Goal: Task Accomplishment & Management: Use online tool/utility

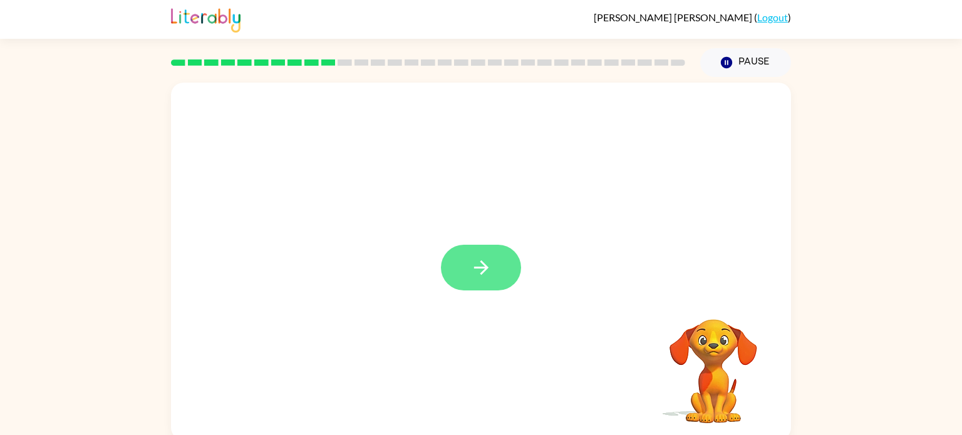
click at [444, 273] on button "button" at bounding box center [481, 268] width 80 height 46
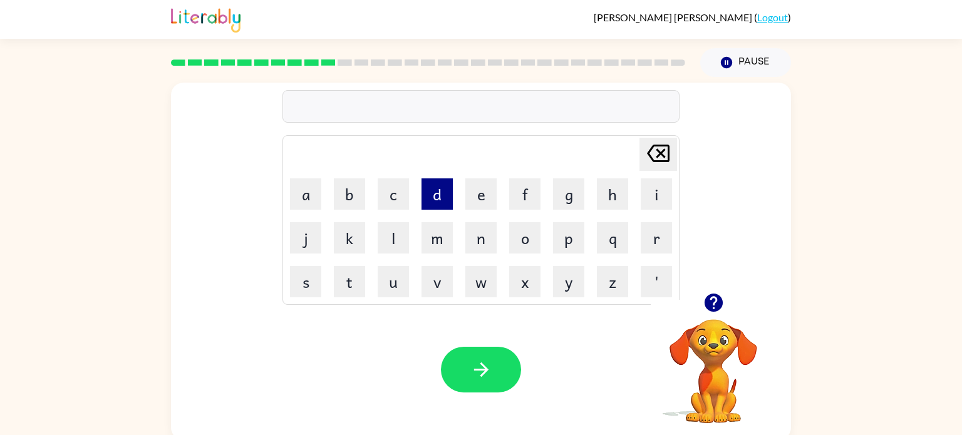
click at [443, 189] on button "d" at bounding box center [437, 194] width 31 height 31
click at [665, 194] on button "i" at bounding box center [656, 194] width 31 height 31
click at [305, 278] on button "s" at bounding box center [305, 281] width 31 height 31
click at [341, 282] on button "t" at bounding box center [349, 281] width 31 height 31
click at [655, 241] on button "r" at bounding box center [656, 237] width 31 height 31
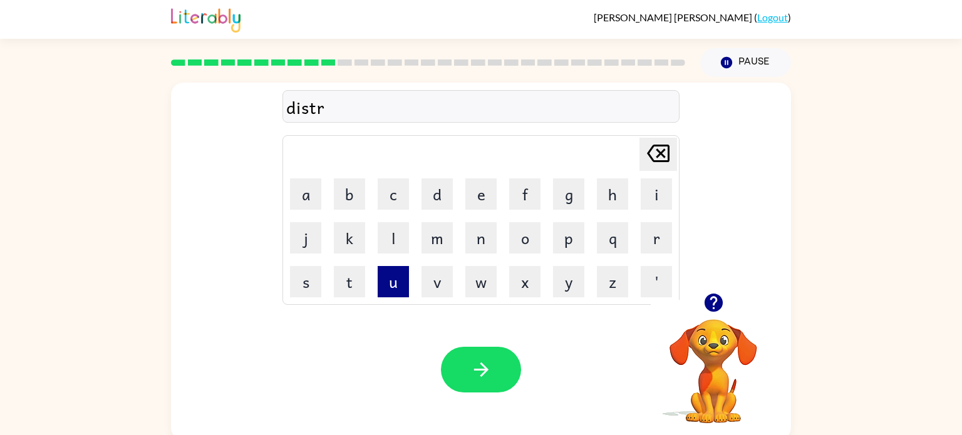
click at [393, 286] on button "u" at bounding box center [393, 281] width 31 height 31
click at [305, 289] on button "s" at bounding box center [305, 281] width 31 height 31
click at [355, 294] on button "t" at bounding box center [349, 281] width 31 height 31
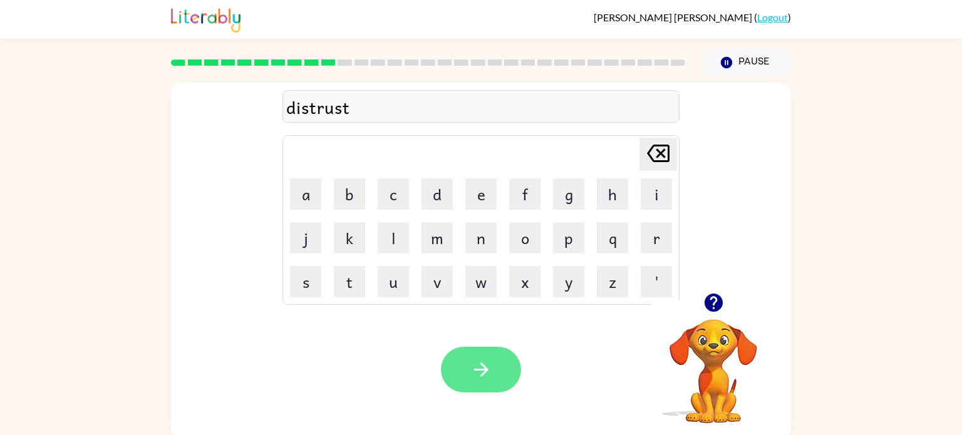
click at [502, 368] on button "button" at bounding box center [481, 370] width 80 height 46
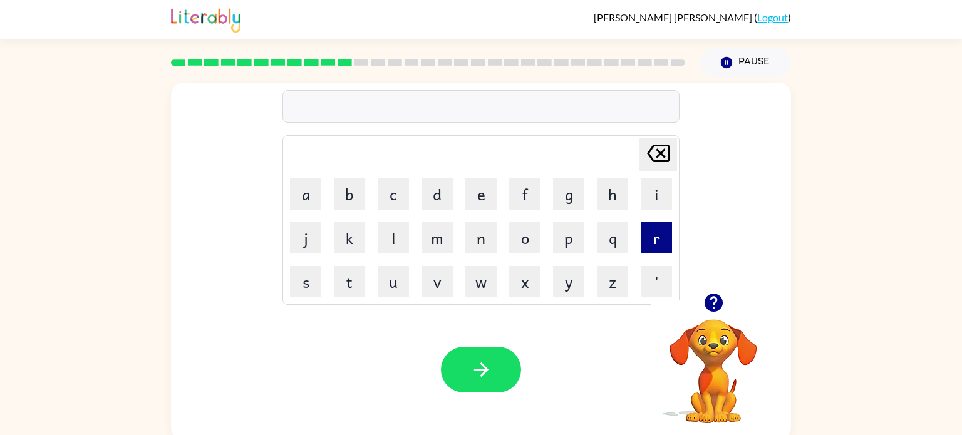
click at [645, 229] on button "r" at bounding box center [656, 237] width 31 height 31
click at [514, 241] on button "o" at bounding box center [524, 237] width 31 height 31
click at [311, 184] on button "a" at bounding box center [305, 194] width 31 height 31
click at [443, 189] on button "d" at bounding box center [437, 194] width 31 height 31
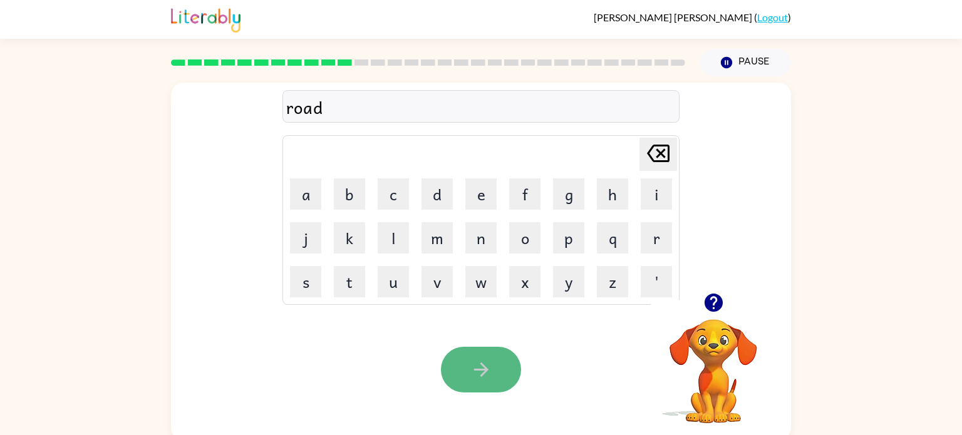
click at [484, 375] on icon "button" at bounding box center [482, 370] width 22 height 22
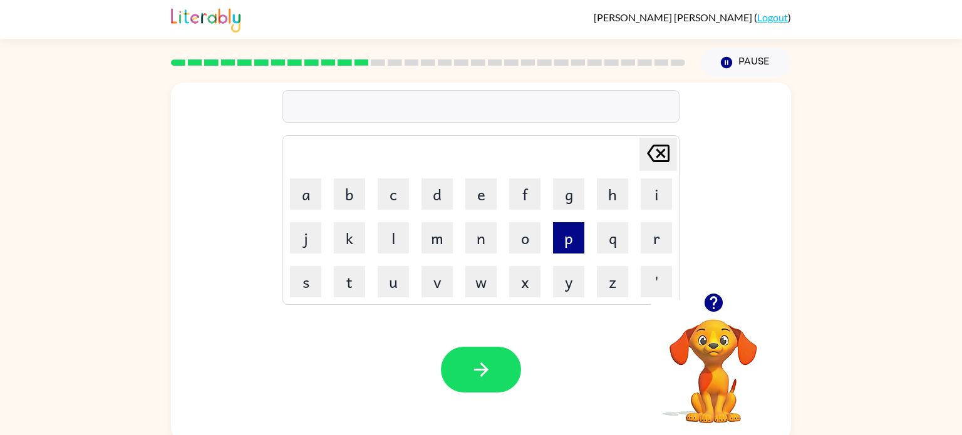
click at [571, 223] on button "p" at bounding box center [568, 237] width 31 height 31
click at [665, 144] on icon "[PERSON_NAME] last character input" at bounding box center [658, 153] width 30 height 30
click at [392, 288] on button "u" at bounding box center [393, 281] width 31 height 31
click at [582, 236] on button "p" at bounding box center [568, 237] width 31 height 31
click at [576, 204] on button "g" at bounding box center [568, 194] width 31 height 31
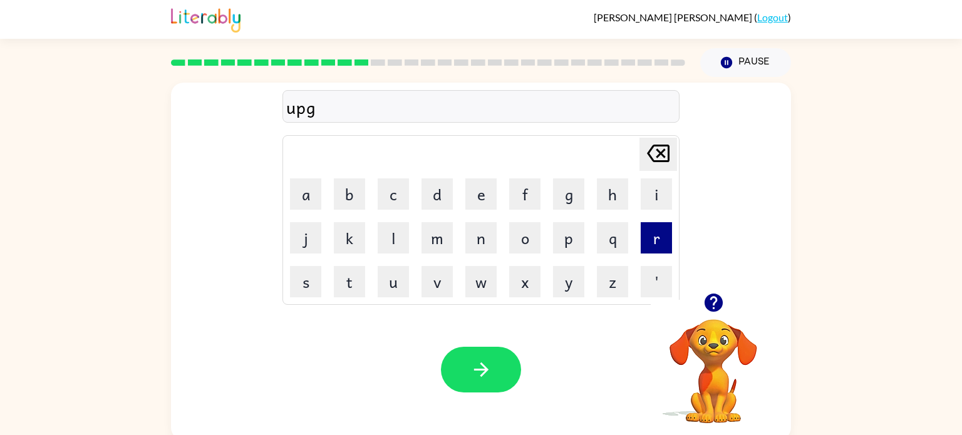
click at [643, 237] on button "r" at bounding box center [656, 237] width 31 height 31
click at [315, 199] on button "a" at bounding box center [305, 194] width 31 height 31
click at [438, 191] on button "d" at bounding box center [437, 194] width 31 height 31
click at [493, 205] on button "e" at bounding box center [481, 194] width 31 height 31
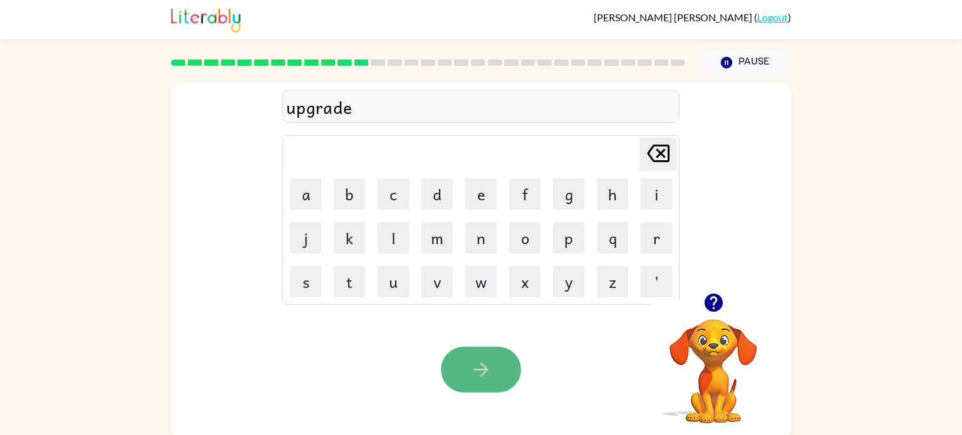
click at [497, 356] on button "button" at bounding box center [481, 370] width 80 height 46
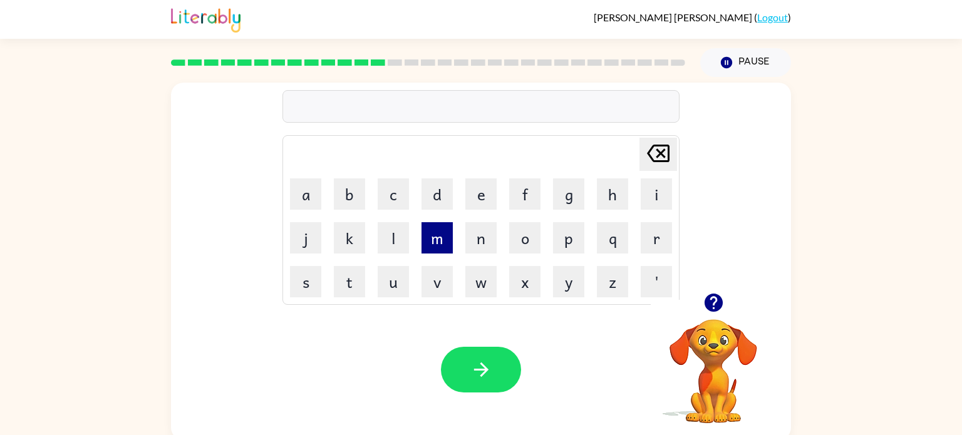
click at [430, 232] on button "m" at bounding box center [437, 237] width 31 height 31
click at [311, 192] on button "a" at bounding box center [305, 194] width 31 height 31
click at [440, 199] on button "d" at bounding box center [437, 194] width 31 height 31
click at [480, 231] on button "n" at bounding box center [481, 237] width 31 height 31
click at [477, 207] on button "e" at bounding box center [481, 194] width 31 height 31
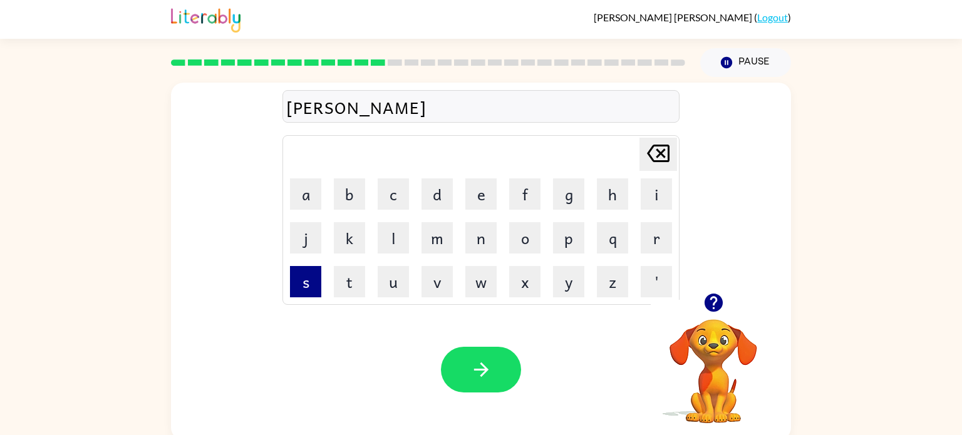
click at [296, 279] on button "s" at bounding box center [305, 281] width 31 height 31
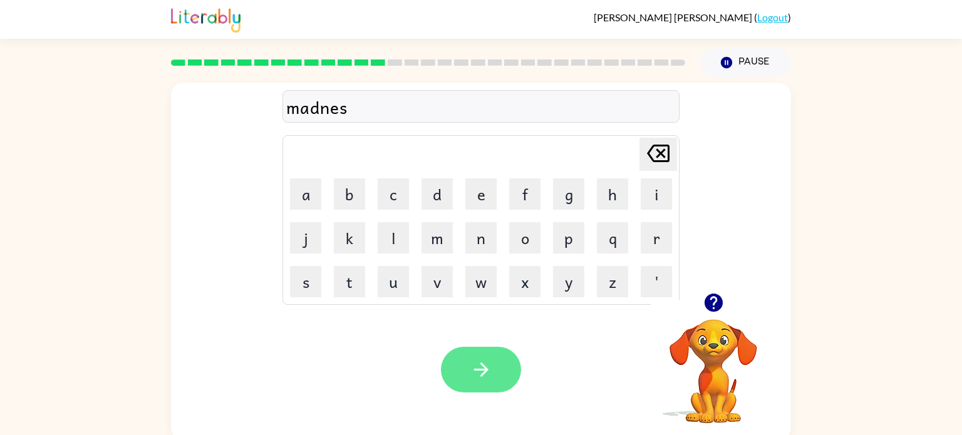
click at [502, 353] on button "button" at bounding box center [481, 370] width 80 height 46
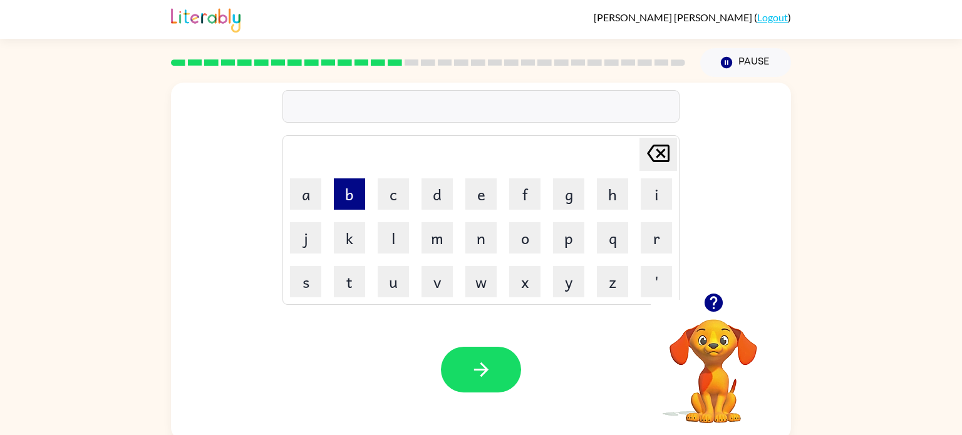
click at [350, 193] on button "b" at bounding box center [349, 194] width 31 height 31
click at [533, 237] on button "o" at bounding box center [524, 237] width 31 height 31
click at [395, 276] on button "u" at bounding box center [393, 281] width 31 height 31
click at [481, 238] on button "n" at bounding box center [481, 237] width 31 height 31
click at [492, 192] on button "e" at bounding box center [481, 194] width 31 height 31
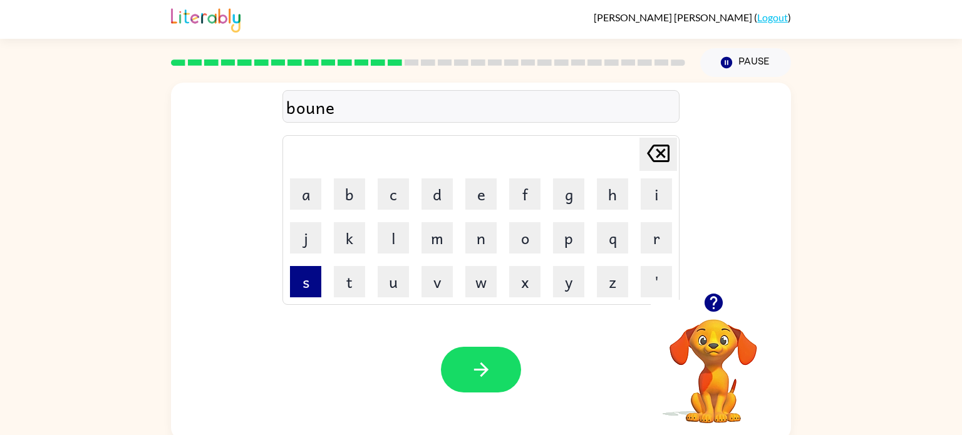
click at [296, 288] on button "s" at bounding box center [305, 281] width 31 height 31
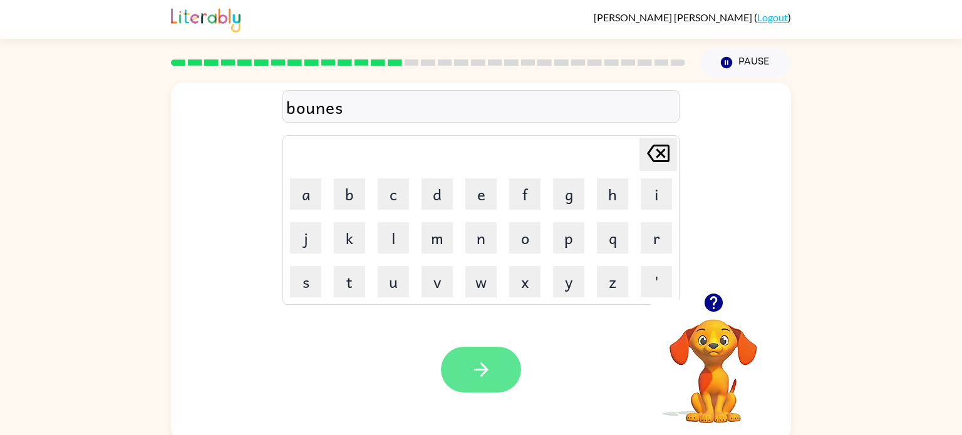
click at [508, 372] on button "button" at bounding box center [481, 370] width 80 height 46
click at [712, 306] on icon "button" at bounding box center [713, 303] width 18 height 18
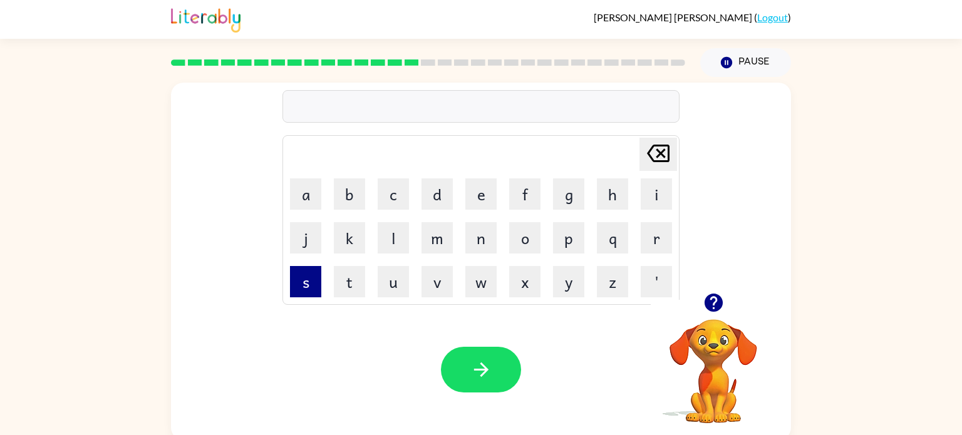
click at [301, 279] on button "s" at bounding box center [305, 281] width 31 height 31
click at [316, 201] on button "a" at bounding box center [305, 194] width 31 height 31
click at [477, 296] on button "w" at bounding box center [481, 281] width 31 height 31
click at [664, 241] on button "r" at bounding box center [656, 237] width 31 height 31
click at [438, 235] on button "m" at bounding box center [437, 237] width 31 height 31
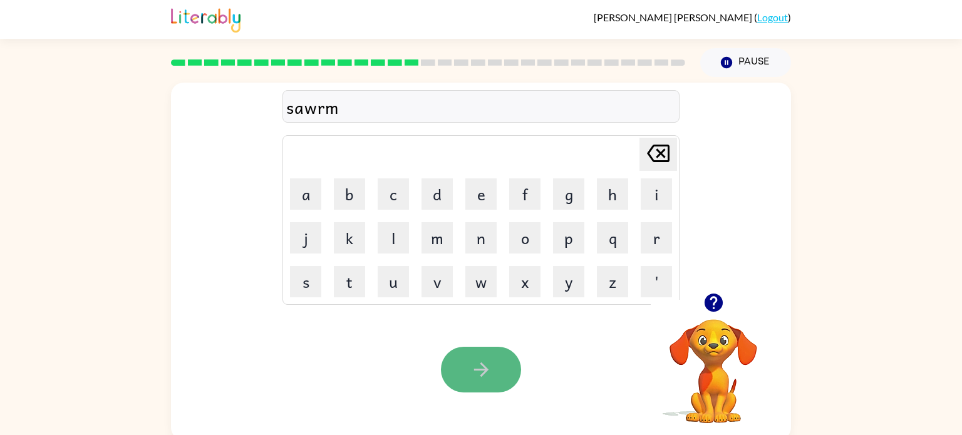
click at [494, 361] on button "button" at bounding box center [481, 370] width 80 height 46
click at [713, 298] on icon "button" at bounding box center [714, 303] width 22 height 22
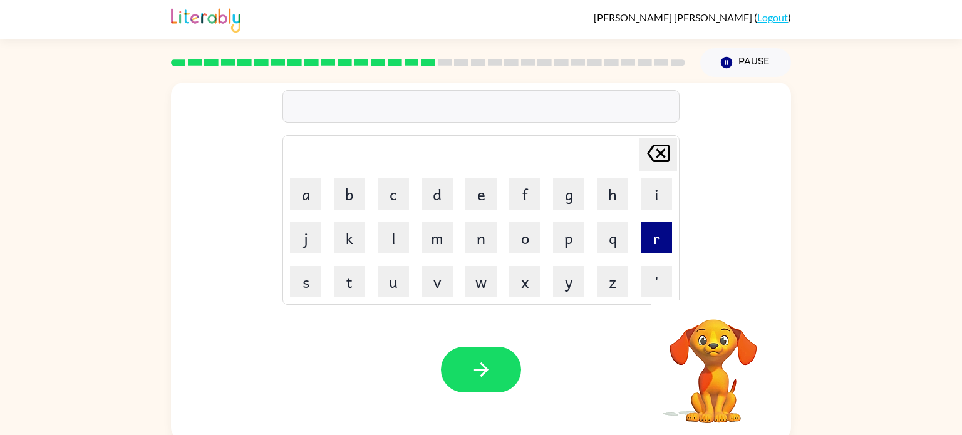
click at [651, 248] on button "r" at bounding box center [656, 237] width 31 height 31
click at [311, 197] on button "a" at bounding box center [305, 194] width 31 height 31
click at [447, 247] on button "m" at bounding box center [437, 237] width 31 height 31
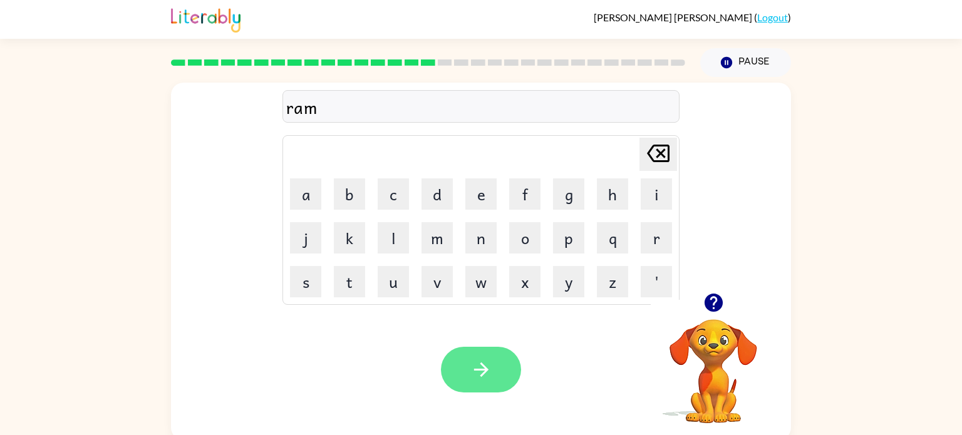
click at [478, 387] on button "button" at bounding box center [481, 370] width 80 height 46
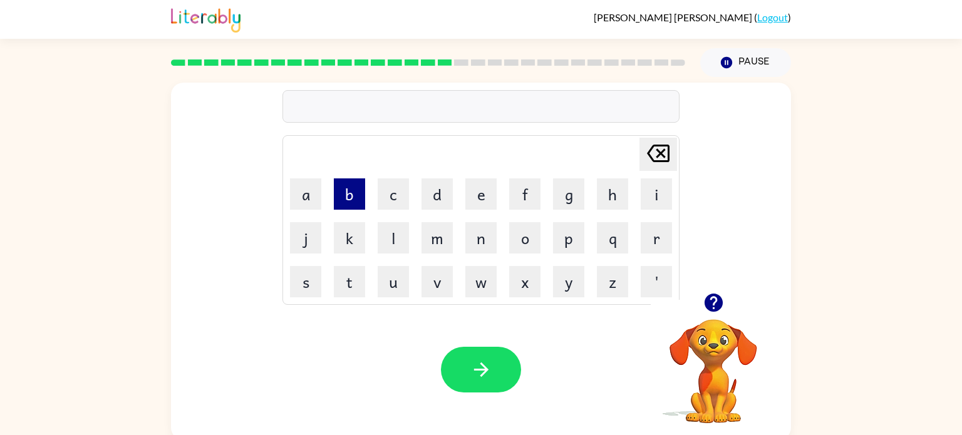
click at [349, 199] on button "b" at bounding box center [349, 194] width 31 height 31
click at [665, 239] on button "r" at bounding box center [656, 237] width 31 height 31
click at [650, 201] on button "i" at bounding box center [656, 194] width 31 height 31
click at [447, 238] on button "m" at bounding box center [437, 237] width 31 height 31
click at [664, 207] on button "i" at bounding box center [656, 194] width 31 height 31
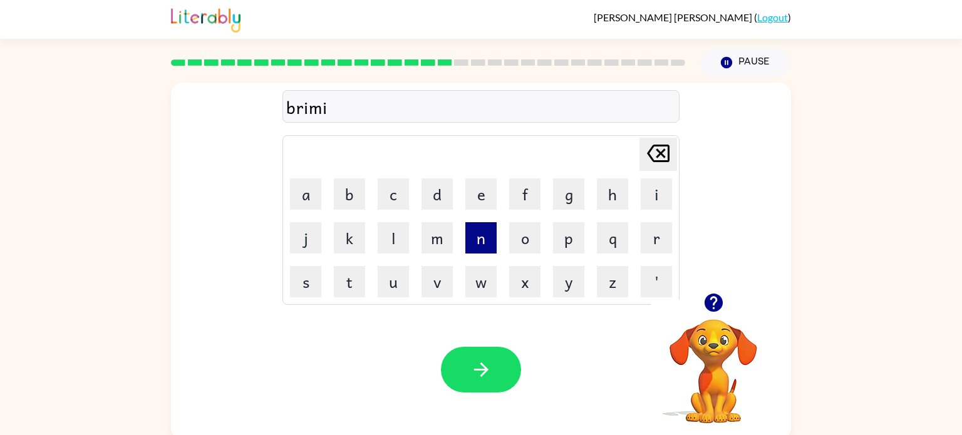
click at [496, 229] on button "n" at bounding box center [481, 237] width 31 height 31
click at [494, 229] on button "n" at bounding box center [481, 237] width 31 height 31
click at [654, 158] on icon "[PERSON_NAME] last character input" at bounding box center [658, 153] width 30 height 30
click at [576, 200] on button "g" at bounding box center [568, 194] width 31 height 31
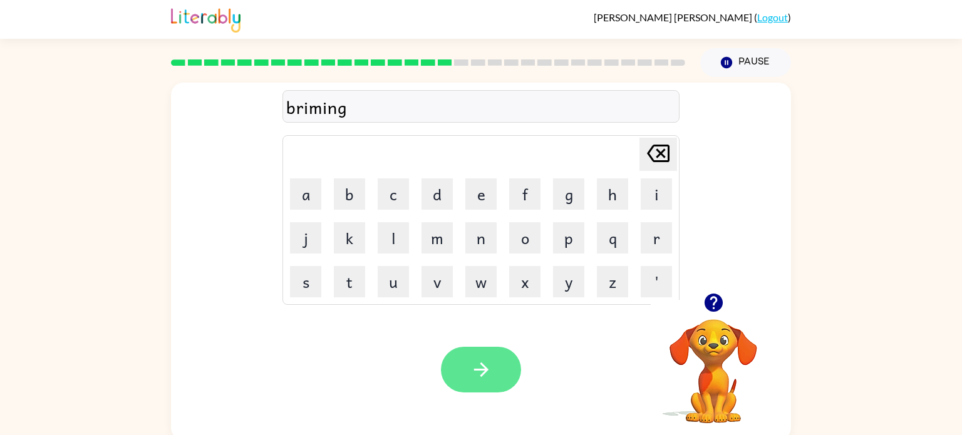
click at [494, 372] on button "button" at bounding box center [481, 370] width 80 height 46
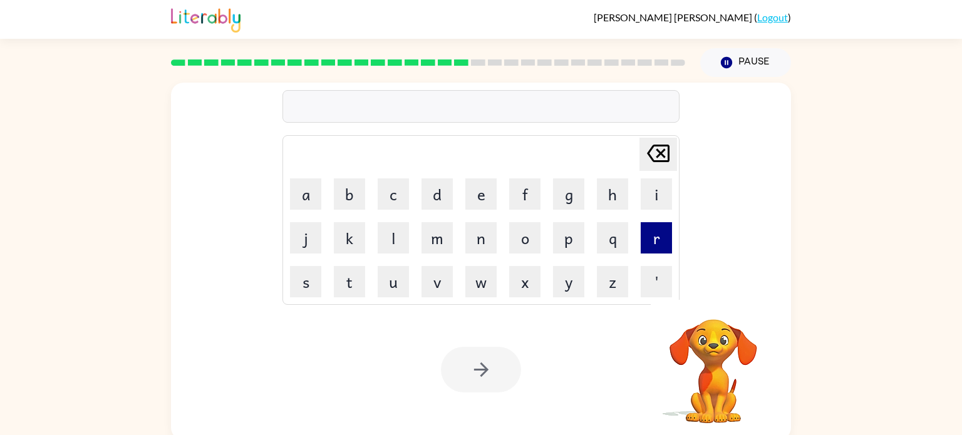
click at [657, 230] on button "r" at bounding box center [656, 237] width 31 height 31
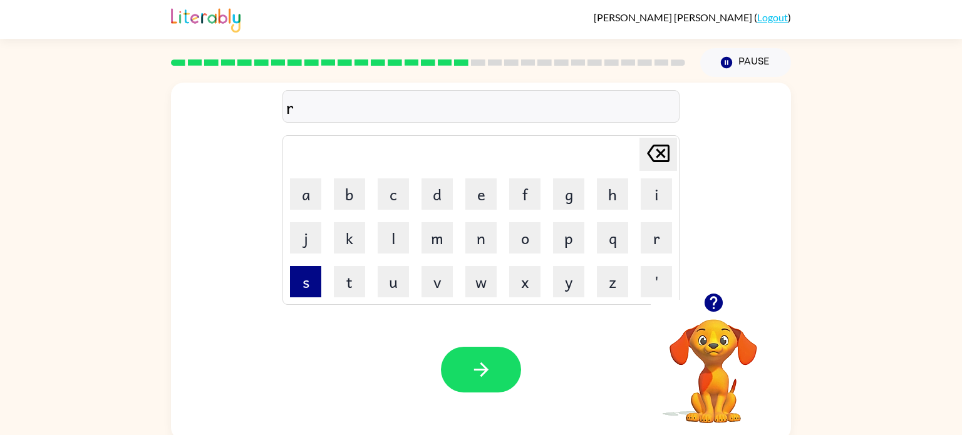
click at [293, 294] on button "s" at bounding box center [305, 281] width 31 height 31
click at [353, 237] on button "k" at bounding box center [349, 237] width 31 height 31
click at [669, 194] on button "i" at bounding box center [656, 194] width 31 height 31
click at [301, 288] on button "s" at bounding box center [305, 281] width 31 height 31
click at [353, 290] on button "t" at bounding box center [349, 281] width 31 height 31
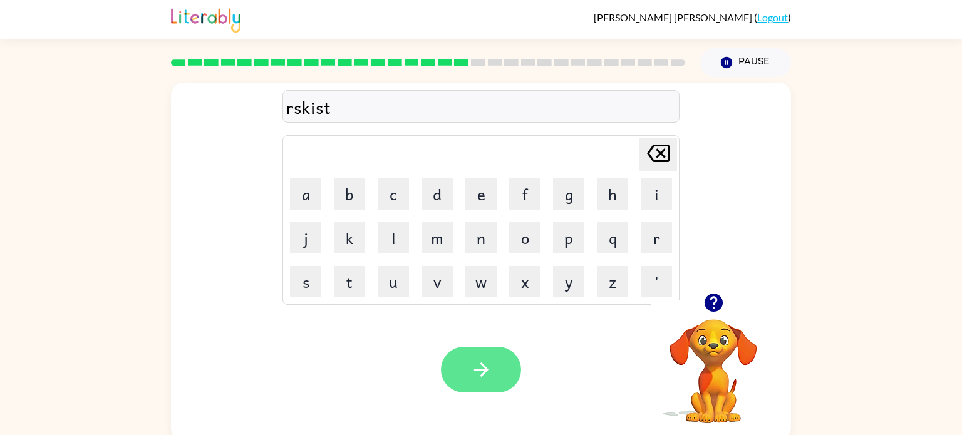
click at [486, 376] on icon "button" at bounding box center [482, 370] width 22 height 22
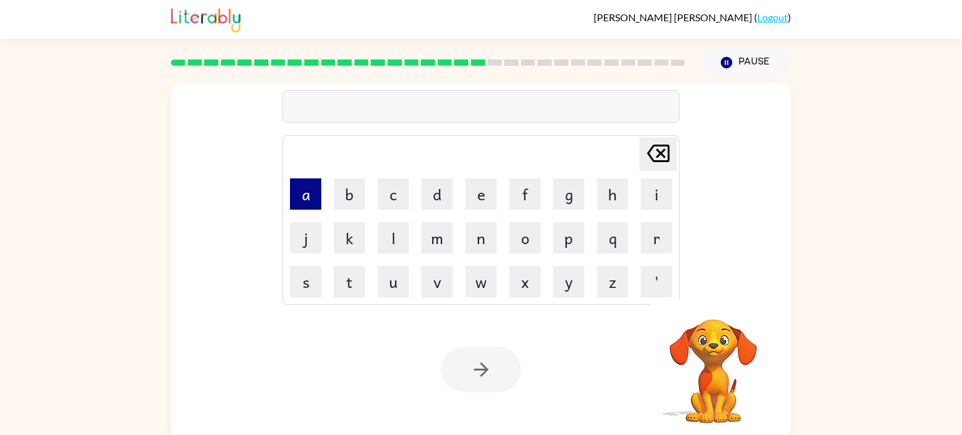
click at [303, 191] on button "a" at bounding box center [305, 194] width 31 height 31
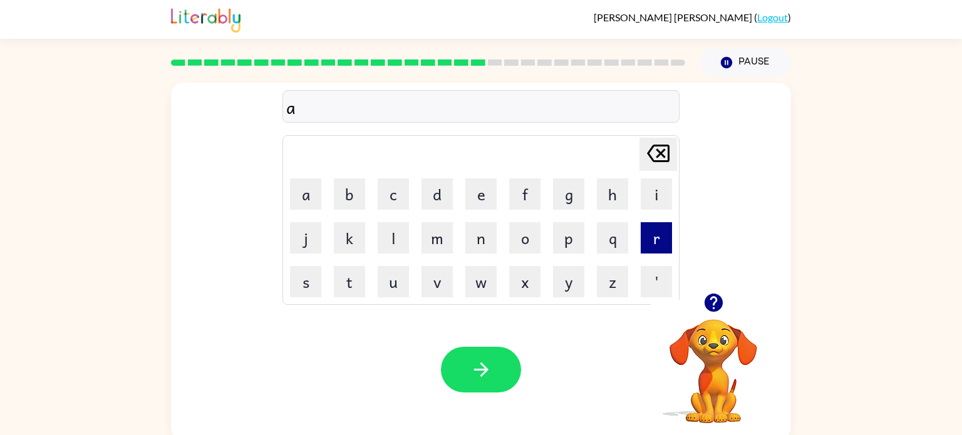
click at [655, 239] on button "r" at bounding box center [656, 237] width 31 height 31
click at [387, 193] on button "c" at bounding box center [393, 194] width 31 height 31
click at [614, 201] on button "h" at bounding box center [612, 194] width 31 height 31
click at [483, 293] on button "w" at bounding box center [481, 281] width 31 height 31
click at [294, 194] on button "a" at bounding box center [305, 194] width 31 height 31
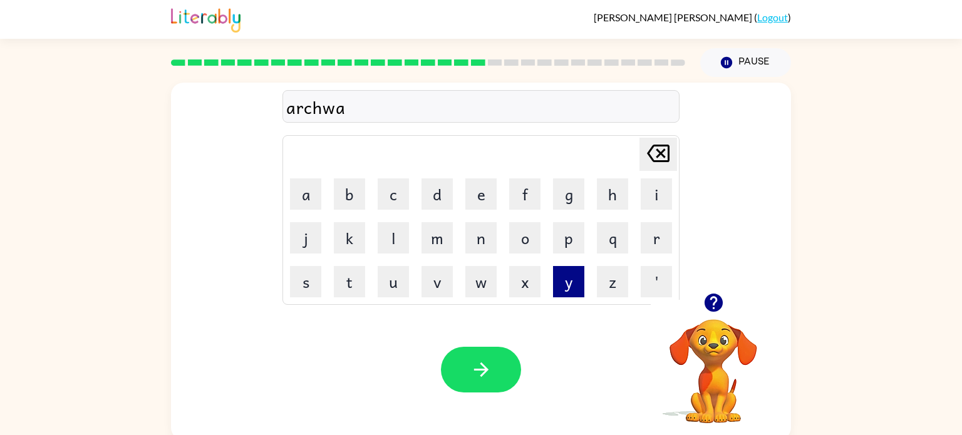
click at [567, 286] on button "y" at bounding box center [568, 281] width 31 height 31
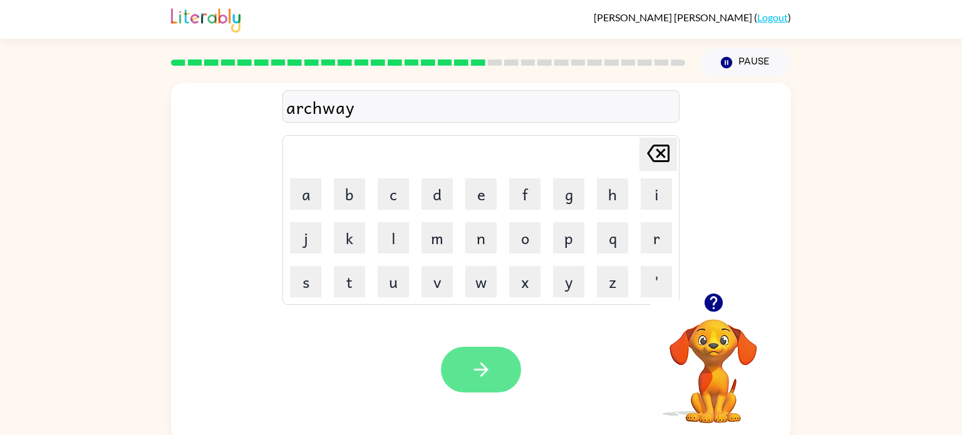
click at [482, 382] on button "button" at bounding box center [481, 370] width 80 height 46
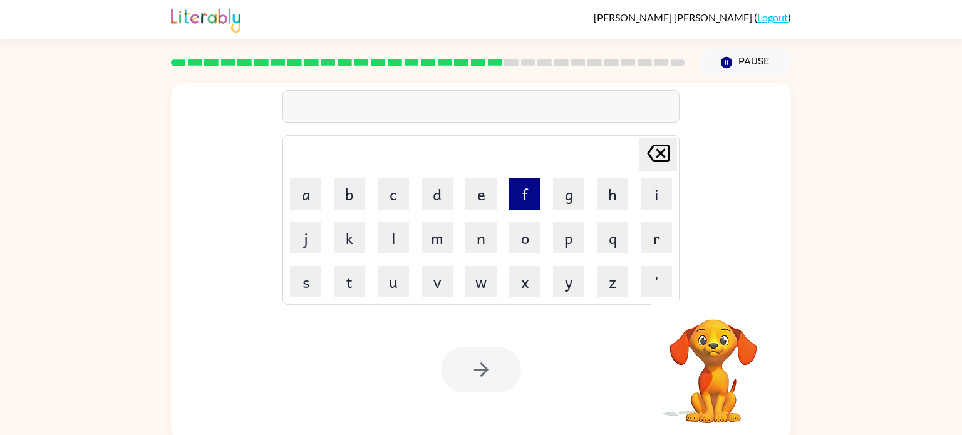
click at [528, 199] on button "f" at bounding box center [524, 194] width 31 height 31
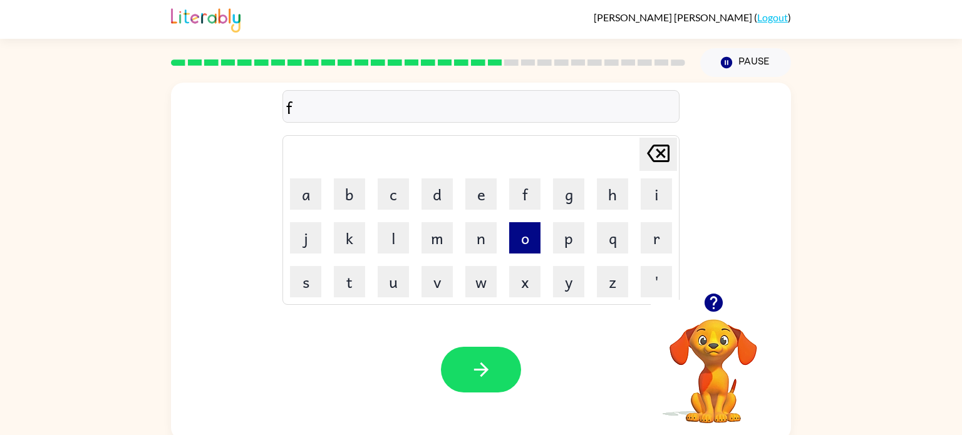
click at [517, 239] on button "o" at bounding box center [524, 237] width 31 height 31
click at [401, 249] on button "l" at bounding box center [393, 237] width 31 height 31
click at [489, 191] on button "e" at bounding box center [481, 194] width 31 height 31
click at [432, 199] on button "d" at bounding box center [437, 194] width 31 height 31
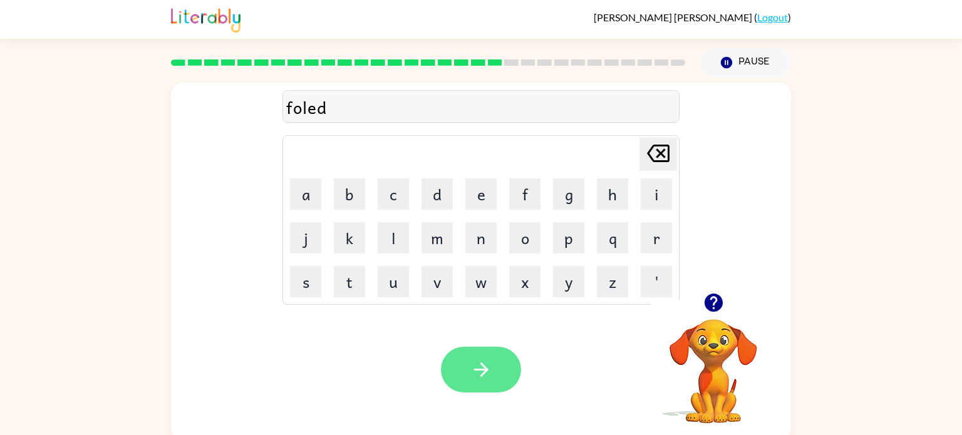
click at [494, 372] on button "button" at bounding box center [481, 370] width 80 height 46
